Goal: Task Accomplishment & Management: Complete application form

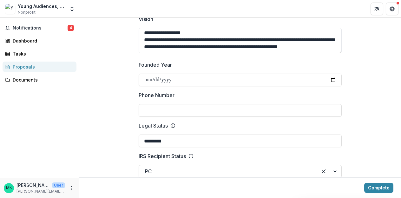
scroll to position [254, 0]
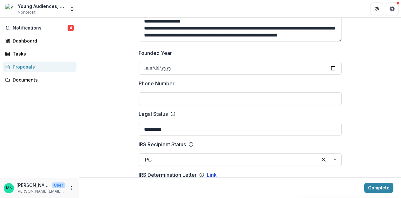
click at [188, 97] on input "Phone Number" at bounding box center [240, 98] width 203 height 13
type input "**********"
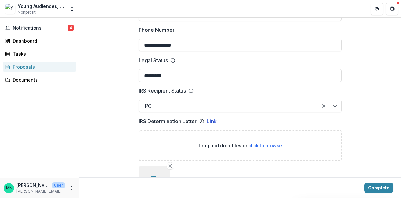
scroll to position [311, 0]
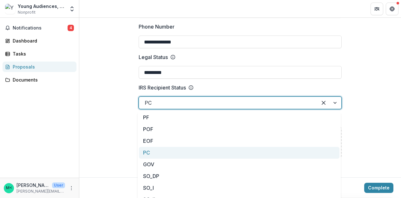
click at [172, 102] on div at bounding box center [228, 102] width 167 height 9
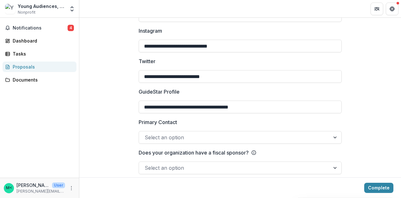
scroll to position [1033, 0]
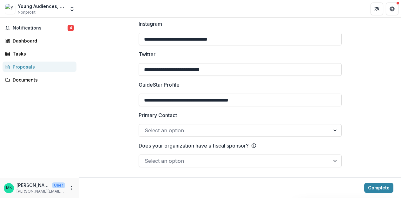
click at [160, 128] on div at bounding box center [235, 130] width 180 height 9
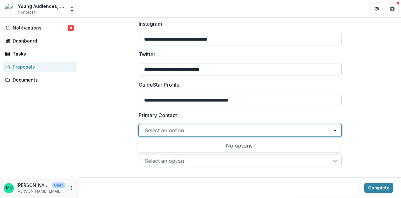
click at [232, 147] on div "No options" at bounding box center [239, 145] width 200 height 13
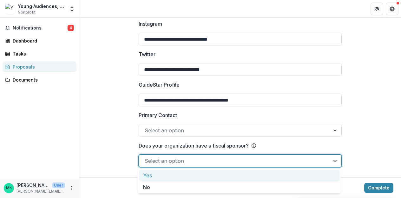
click at [177, 160] on div at bounding box center [235, 160] width 180 height 9
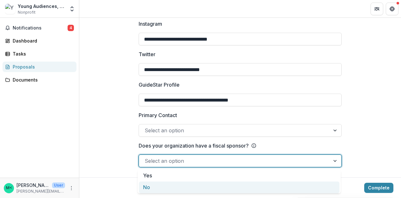
click at [159, 190] on div "No" at bounding box center [239, 187] width 200 height 12
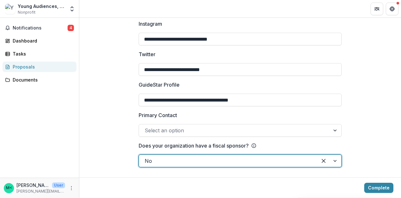
click at [172, 132] on div at bounding box center [235, 130] width 180 height 9
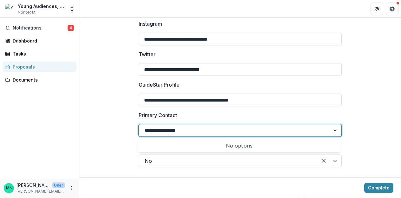
type input "**********"
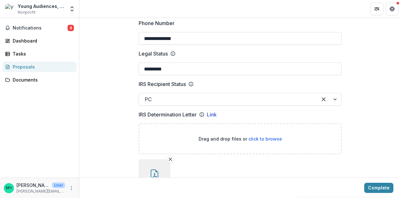
scroll to position [265, 0]
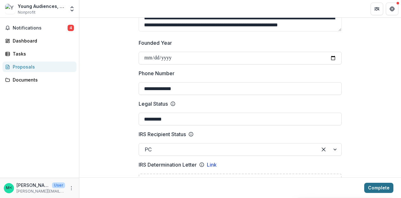
click at [376, 186] on button "Complete" at bounding box center [378, 188] width 29 height 10
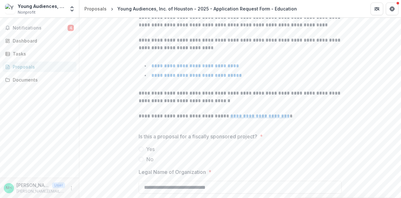
scroll to position [160, 0]
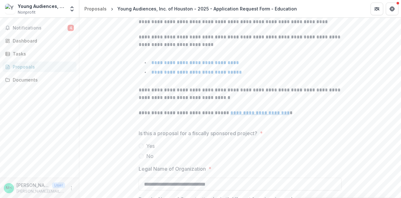
click at [140, 154] on span at bounding box center [141, 156] width 5 height 5
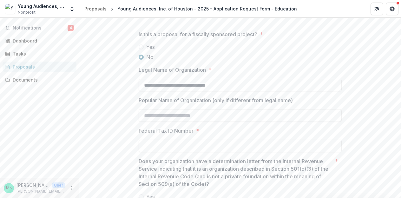
scroll to position [275, 0]
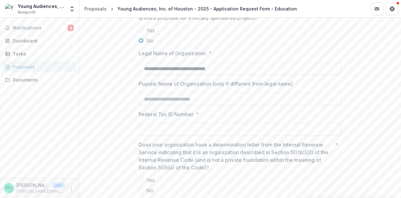
click at [150, 129] on input "Federal Tax ID Number *" at bounding box center [240, 129] width 203 height 13
type input "*********"
click at [76, 140] on div "Notifications 4 Dashboard Tasks Proposals Documents" at bounding box center [39, 98] width 79 height 160
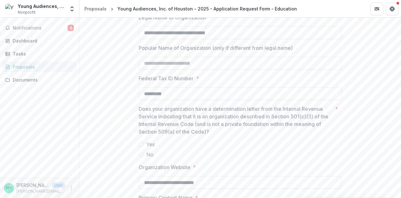
scroll to position [321, 0]
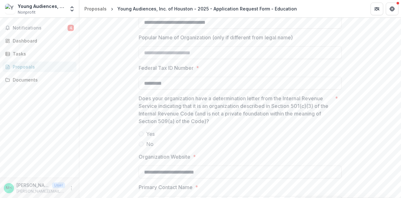
click at [140, 131] on span at bounding box center [141, 133] width 5 height 5
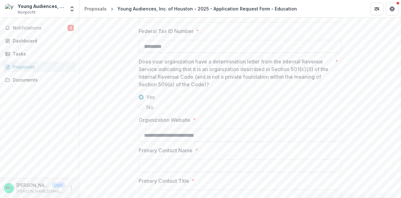
scroll to position [375, 0]
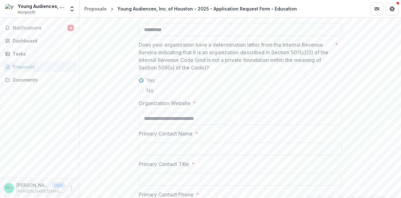
click at [151, 146] on input "Primary Contact Name *" at bounding box center [240, 148] width 203 height 13
type input "****"
type input "*"
click at [177, 142] on input "****" at bounding box center [240, 148] width 203 height 13
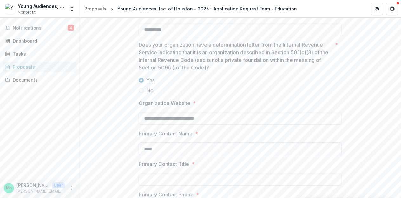
click at [164, 145] on input "****" at bounding box center [240, 148] width 203 height 13
type input "**********"
click at [139, 177] on input "Primary Contact Title *" at bounding box center [240, 179] width 203 height 13
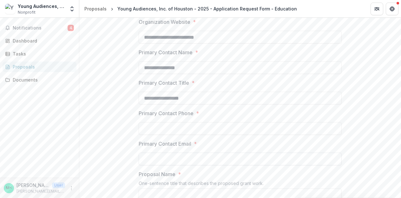
scroll to position [458, 0]
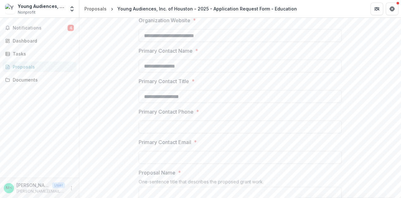
type input "**********"
click at [170, 118] on div at bounding box center [240, 119] width 203 height 3
click at [160, 121] on input "Primary Contact Phone *" at bounding box center [240, 127] width 203 height 13
type input "**********"
click at [150, 155] on input "Primary Contact Email *" at bounding box center [240, 157] width 203 height 13
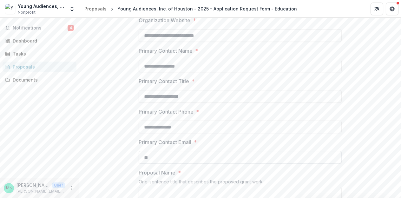
type input "*"
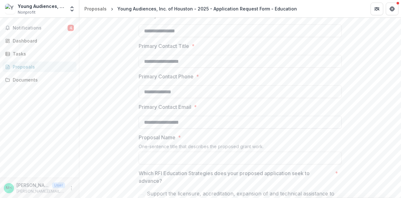
scroll to position [501, 0]
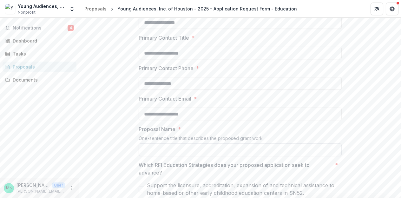
type input "**********"
click at [154, 143] on input "Proposal Name *" at bounding box center [240, 149] width 203 height 13
type input "**********"
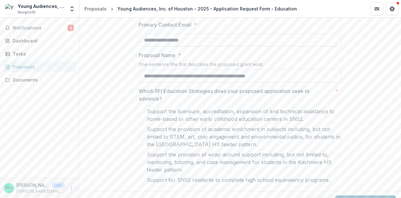
scroll to position [585, 0]
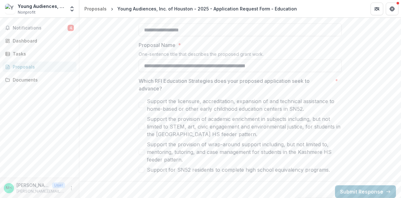
click at [142, 102] on span at bounding box center [142, 105] width 6 height 6
click at [142, 103] on icon at bounding box center [142, 104] width 4 height 3
click at [142, 143] on label "Support the provision of wrap-around support including, but not limited to, men…" at bounding box center [240, 151] width 203 height 23
click at [142, 124] on span at bounding box center [142, 127] width 6 height 6
click at [352, 185] on button "Submit Response" at bounding box center [365, 191] width 61 height 13
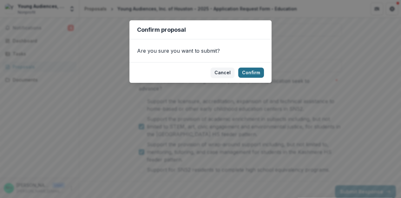
click at [256, 75] on button "Confirm" at bounding box center [251, 73] width 26 height 10
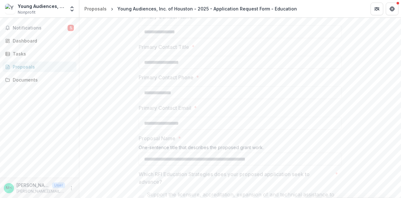
scroll to position [535, 0]
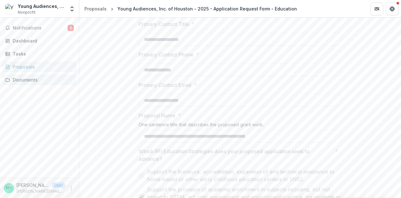
click at [33, 78] on div "Documents" at bounding box center [42, 79] width 59 height 7
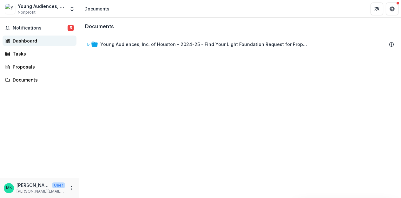
click at [33, 43] on div "Dashboard" at bounding box center [42, 40] width 59 height 7
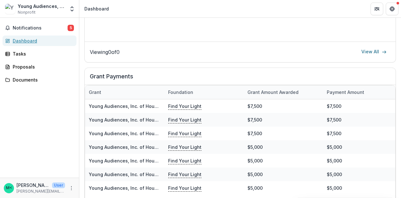
scroll to position [346, 0]
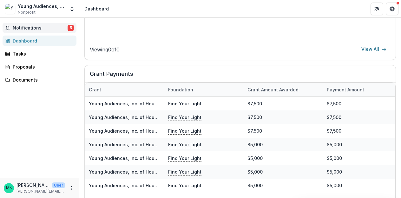
click at [36, 29] on span "Notifications" at bounding box center [40, 27] width 55 height 5
click at [71, 8] on icon "Open entity switcher" at bounding box center [72, 9] width 6 height 6
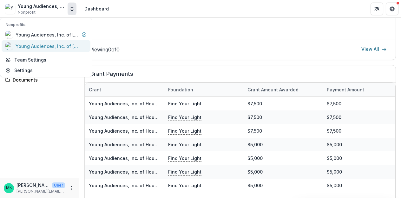
click at [49, 43] on div "Young Audiences, Inc. of [GEOGRAPHIC_DATA]" at bounding box center [47, 46] width 63 height 7
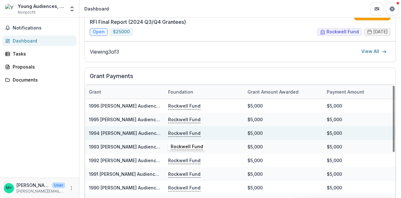
scroll to position [106, 0]
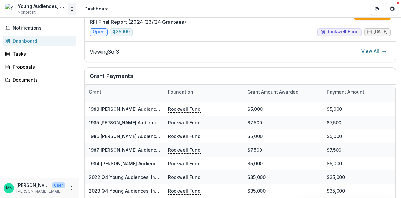
click at [69, 7] on icon "Open entity switcher" at bounding box center [72, 9] width 6 height 6
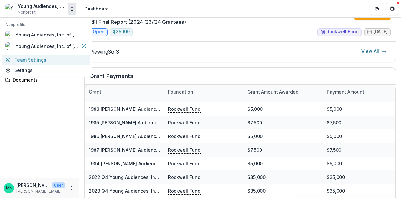
click at [47, 60] on link "Team Settings" at bounding box center [46, 60] width 89 height 10
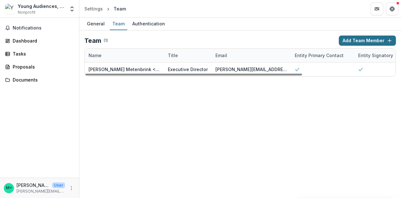
click at [350, 39] on button "Add Team Member" at bounding box center [367, 41] width 57 height 10
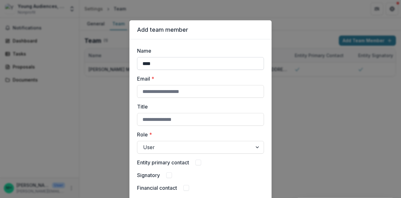
click at [210, 62] on input "****" at bounding box center [200, 63] width 127 height 13
type input "**********"
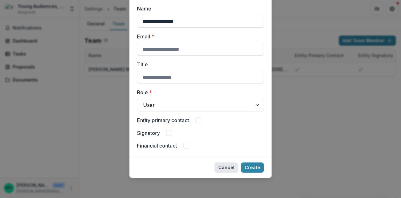
click at [221, 165] on button "Cancel" at bounding box center [226, 167] width 24 height 10
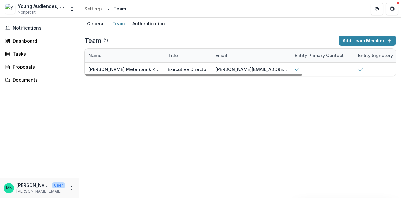
click at [64, 7] on div "Young Audiences, Inc. of [GEOGRAPHIC_DATA]" at bounding box center [41, 6] width 47 height 7
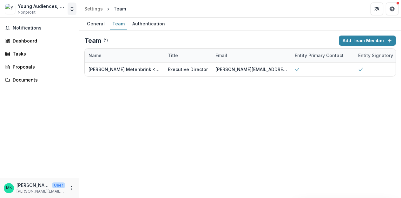
click at [73, 8] on polyline "Open entity switcher" at bounding box center [72, 7] width 3 height 1
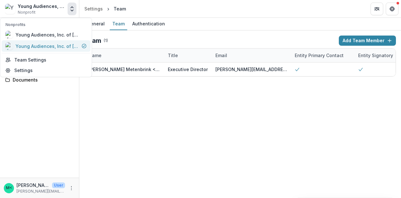
click at [51, 47] on div "Young Audiences, Inc. of [GEOGRAPHIC_DATA]" at bounding box center [47, 46] width 63 height 7
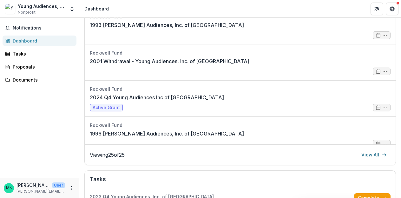
scroll to position [117, 0]
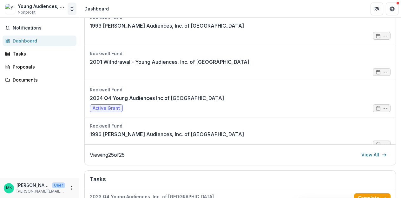
click at [73, 9] on icon "Open entity switcher" at bounding box center [72, 9] width 6 height 6
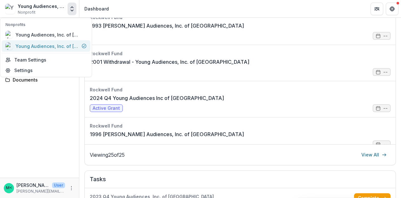
click at [56, 46] on div "Young Audiences, Inc. of [GEOGRAPHIC_DATA]" at bounding box center [47, 46] width 63 height 7
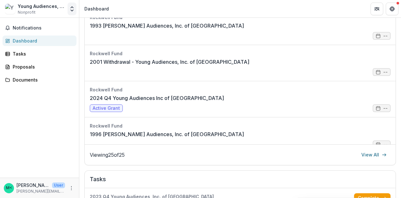
click at [71, 9] on icon "Open entity switcher" at bounding box center [72, 9] width 6 height 6
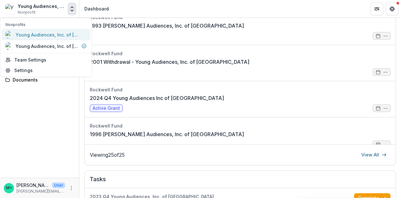
click at [57, 35] on div "Young Audiences, Inc. of [GEOGRAPHIC_DATA]" at bounding box center [47, 34] width 63 height 7
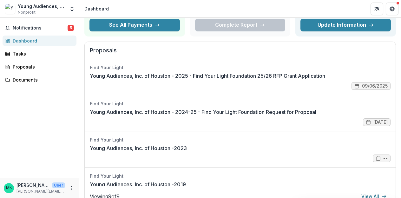
scroll to position [54, 0]
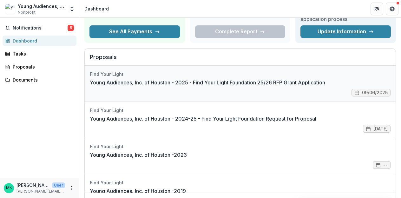
click at [140, 82] on link "Young Audiences, Inc. of Houston - 2025 - Find Your Light Foundation 25/26 RFP …" at bounding box center [207, 83] width 235 height 8
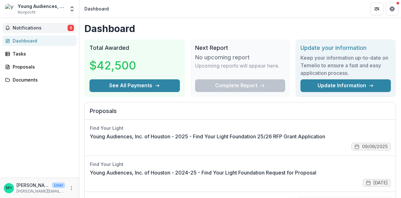
click at [44, 28] on span "Notifications" at bounding box center [40, 27] width 55 height 5
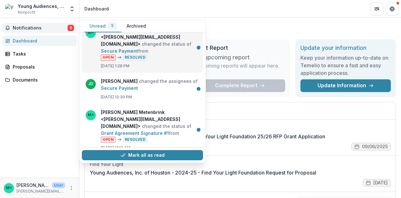
scroll to position [75, 0]
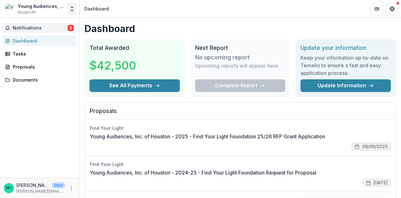
click at [72, 9] on icon "Open entity switcher" at bounding box center [72, 9] width 6 height 6
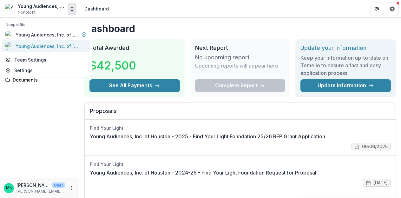
click at [61, 47] on div "Young Audiences, Inc. of [GEOGRAPHIC_DATA]" at bounding box center [47, 46] width 63 height 7
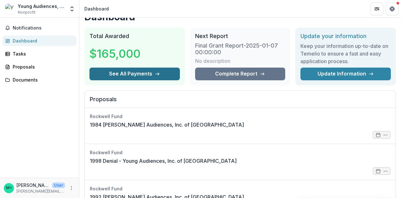
scroll to position [16, 0]
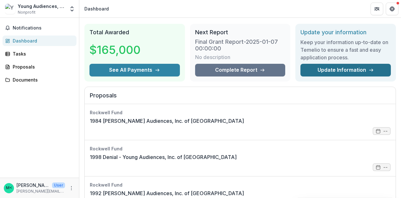
click at [305, 73] on link "Update Information" at bounding box center [345, 70] width 90 height 13
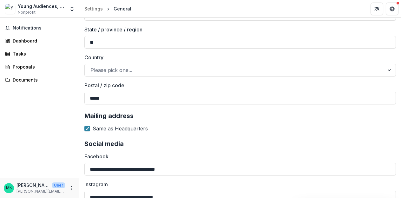
scroll to position [717, 0]
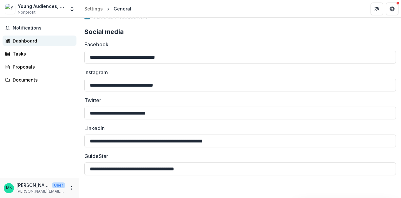
click at [27, 41] on div "Dashboard" at bounding box center [42, 40] width 59 height 7
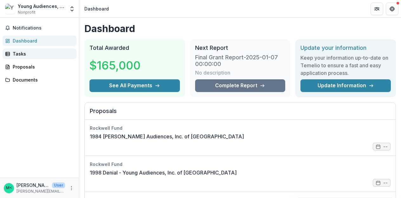
click at [30, 55] on div "Tasks" at bounding box center [42, 53] width 59 height 7
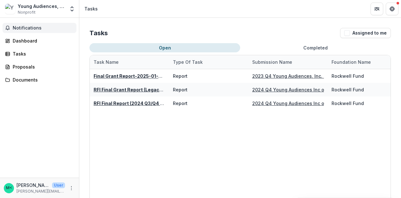
click at [36, 27] on span "Notifications" at bounding box center [43, 27] width 61 height 5
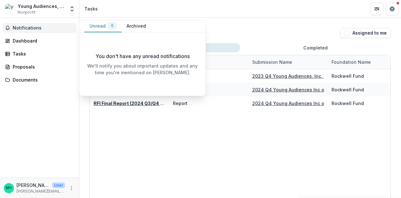
click at [36, 27] on span "Notifications" at bounding box center [43, 27] width 61 height 5
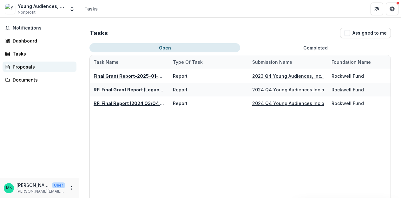
click at [24, 70] on div "Proposals" at bounding box center [42, 66] width 59 height 7
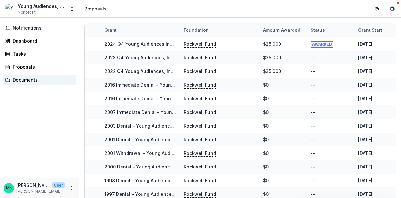
click at [26, 79] on div "Documents" at bounding box center [42, 79] width 59 height 7
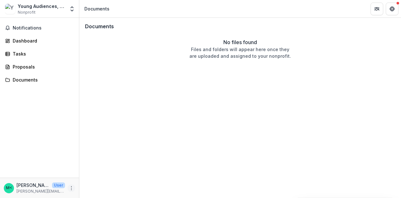
click at [68, 188] on button "More" at bounding box center [72, 188] width 8 height 8
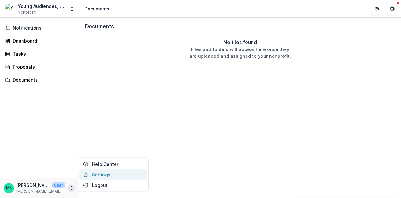
click at [92, 175] on link "Settings" at bounding box center [113, 174] width 68 height 10
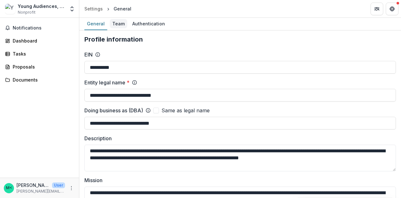
click at [116, 25] on div "Team" at bounding box center [118, 23] width 17 height 9
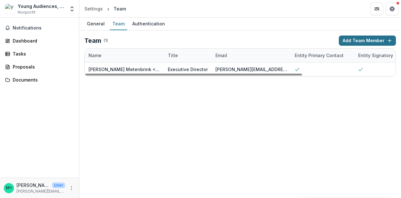
click at [353, 44] on button "Add Team Member" at bounding box center [367, 41] width 57 height 10
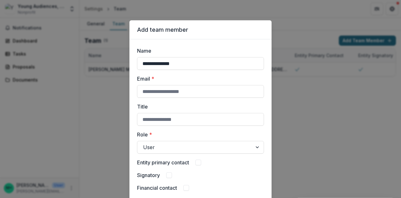
type input "**********"
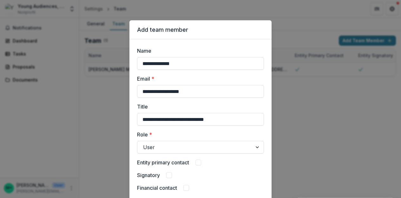
type input "**********"
click at [235, 138] on label "Role *" at bounding box center [198, 135] width 123 height 8
click at [145, 143] on input "Role *" at bounding box center [144, 147] width 2 height 8
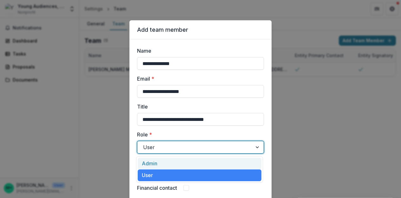
click at [229, 145] on div at bounding box center [194, 147] width 103 height 9
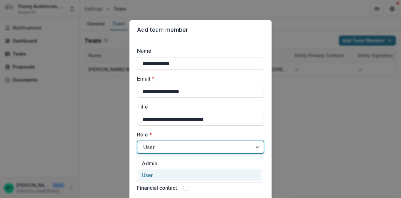
click at [205, 175] on div "User" at bounding box center [200, 175] width 124 height 12
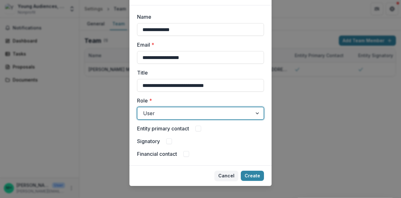
scroll to position [42, 0]
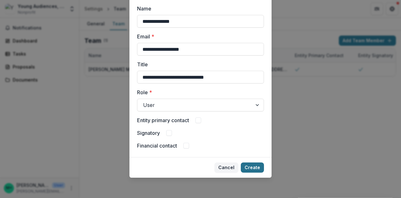
click at [252, 170] on button "Create" at bounding box center [252, 167] width 23 height 10
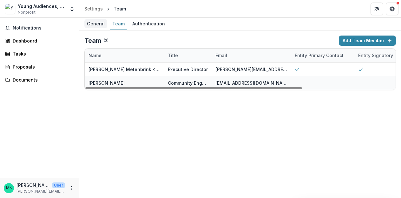
click at [98, 26] on div "General" at bounding box center [95, 23] width 23 height 9
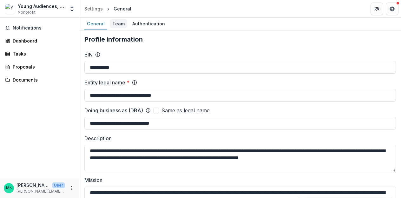
click at [117, 26] on div "Team" at bounding box center [118, 23] width 17 height 9
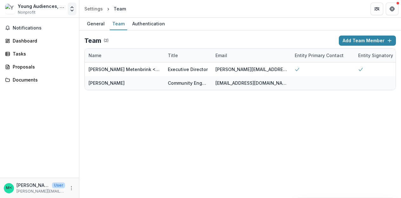
click at [73, 10] on icon "Open entity switcher" at bounding box center [72, 9] width 6 height 6
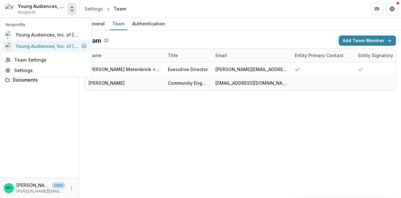
click at [57, 44] on div "Young Audiences, Inc. of [GEOGRAPHIC_DATA]" at bounding box center [47, 46] width 63 height 7
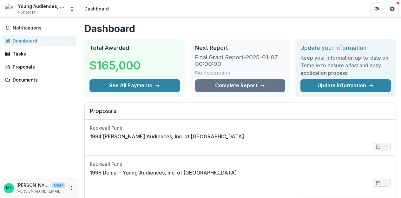
click at [45, 36] on link "Dashboard" at bounding box center [40, 41] width 74 height 10
click at [41, 58] on link "Tasks" at bounding box center [40, 54] width 74 height 10
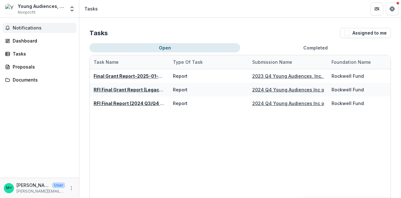
click at [49, 29] on span "Notifications" at bounding box center [43, 27] width 61 height 5
click at [72, 114] on div "Notifications Unread 0 Archived You don't have any unread notifications We'll n…" at bounding box center [39, 98] width 79 height 160
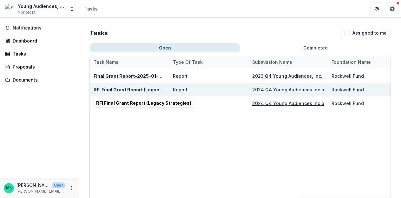
click at [113, 88] on u "RFI Final Grant Report (Legacy Strategies)" at bounding box center [141, 89] width 95 height 5
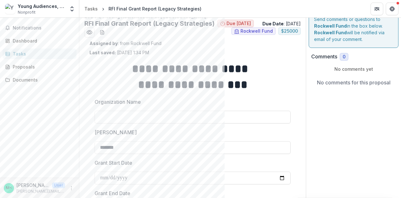
scroll to position [9, 0]
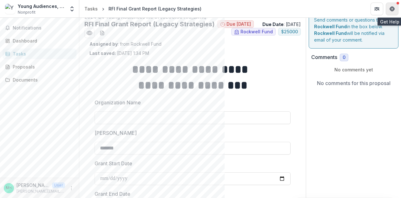
click at [395, 12] on button "Get Help" at bounding box center [392, 9] width 13 height 13
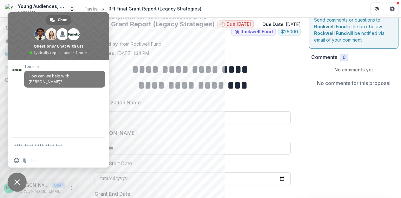
click at [18, 182] on span "Close chat" at bounding box center [17, 182] width 6 height 6
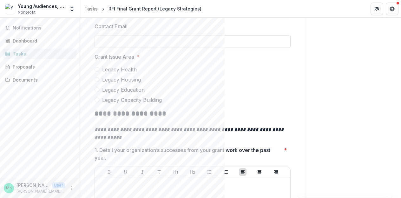
scroll to position [306, 0]
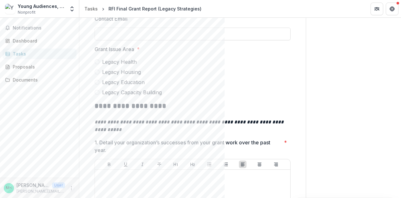
click at [70, 188] on icon "More" at bounding box center [71, 188] width 5 height 5
click at [98, 185] on button "Logout" at bounding box center [113, 185] width 68 height 10
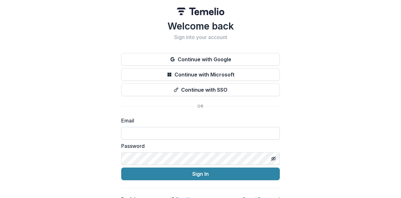
click at [168, 134] on input at bounding box center [200, 133] width 159 height 13
type input "**********"
click at [182, 135] on input "**********" at bounding box center [200, 133] width 159 height 13
drag, startPoint x: 175, startPoint y: 129, endPoint x: 160, endPoint y: 131, distance: 15.6
click at [160, 131] on input "**********" at bounding box center [200, 133] width 159 height 13
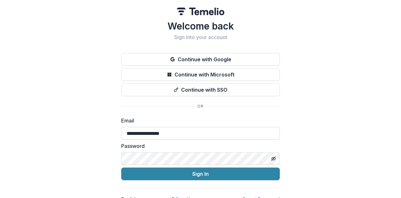
drag, startPoint x: 184, startPoint y: 133, endPoint x: 125, endPoint y: 132, distance: 59.0
click at [125, 132] on input "**********" at bounding box center [200, 133] width 159 height 13
type input "**********"
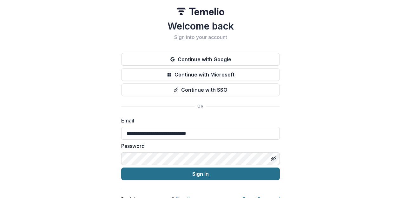
click at [201, 172] on button "Sign In" at bounding box center [200, 173] width 159 height 13
